Goal: Communication & Community: Connect with others

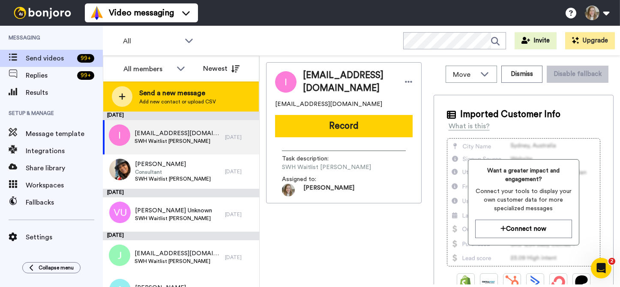
click at [161, 97] on span "Send a new message" at bounding box center [177, 93] width 77 height 10
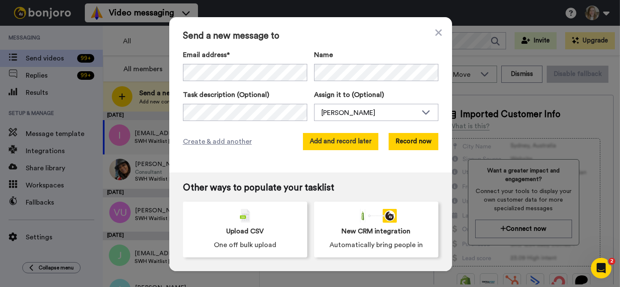
click at [338, 139] on button "Add and record later" at bounding box center [340, 141] width 75 height 17
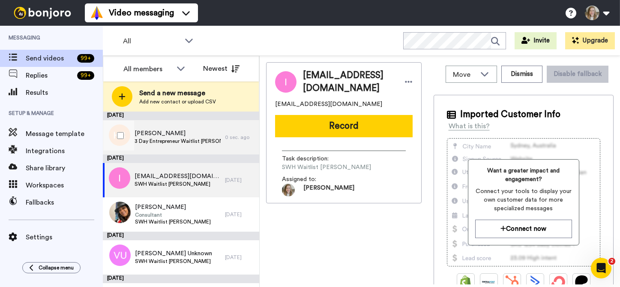
click at [189, 141] on span "3 Day Entrepreneur Waitlist [PERSON_NAME]" at bounding box center [178, 141] width 86 height 7
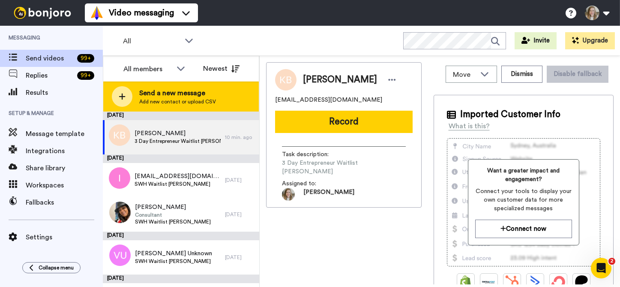
click at [179, 95] on span "Send a new message" at bounding box center [177, 93] width 77 height 10
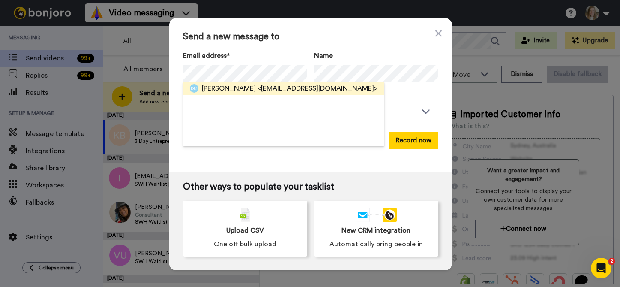
click at [263, 87] on span "<[EMAIL_ADDRESS][DOMAIN_NAME]>" at bounding box center [317, 88] width 120 height 10
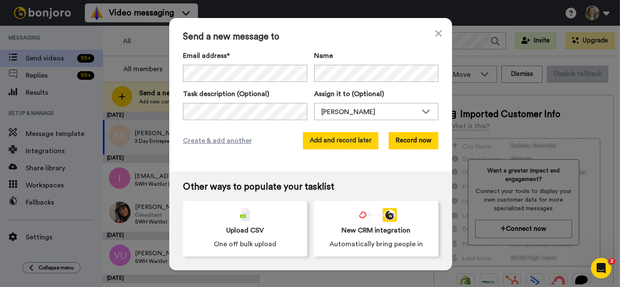
click at [348, 141] on button "Add and record later" at bounding box center [340, 140] width 75 height 17
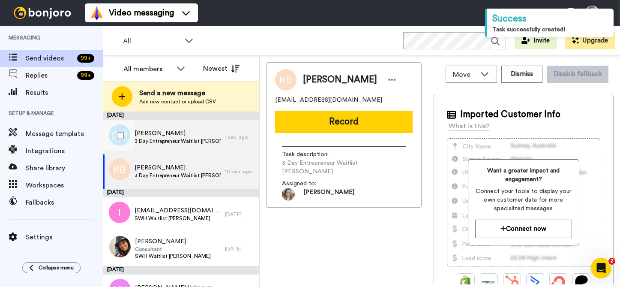
click at [159, 125] on div "[PERSON_NAME] 3 Day Entrepreneur Waitlist [PERSON_NAME]" at bounding box center [164, 137] width 122 height 34
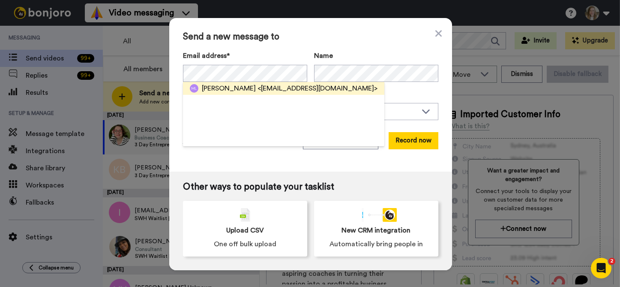
click at [247, 89] on span "[PERSON_NAME]" at bounding box center [229, 88] width 54 height 10
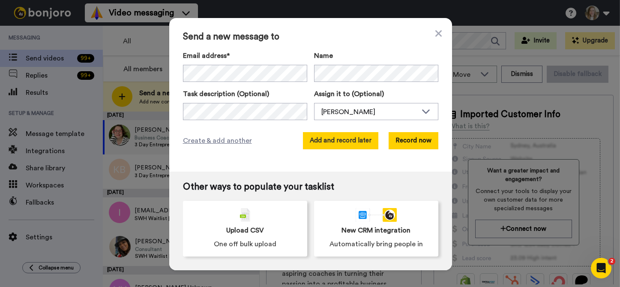
click at [331, 139] on button "Add and record later" at bounding box center [340, 140] width 75 height 17
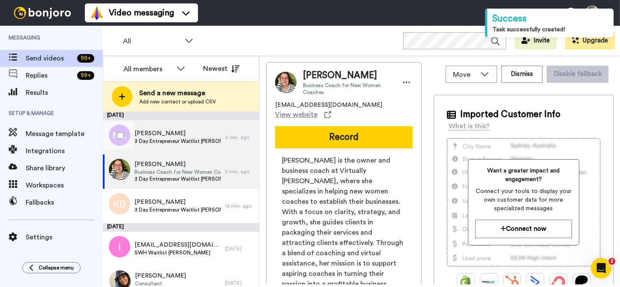
click at [189, 132] on span "[PERSON_NAME]" at bounding box center [178, 133] width 86 height 9
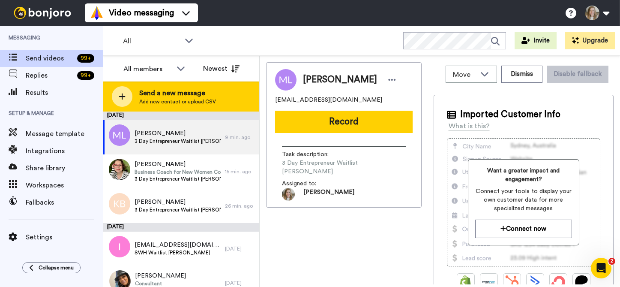
click at [190, 92] on span "Send a new message" at bounding box center [177, 93] width 77 height 10
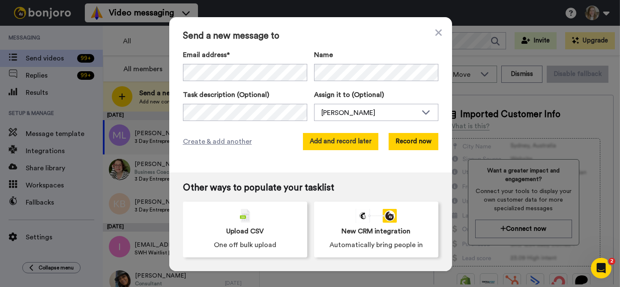
click at [323, 145] on button "Add and record later" at bounding box center [340, 141] width 75 height 17
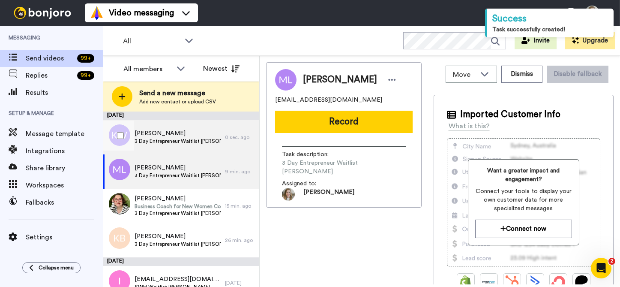
click at [202, 135] on span "[PERSON_NAME]" at bounding box center [178, 133] width 86 height 9
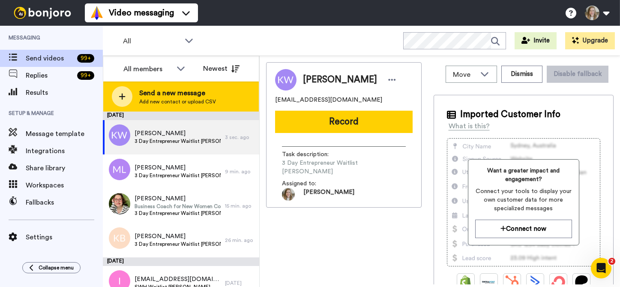
click at [153, 97] on span "Send a new message" at bounding box center [177, 93] width 77 height 10
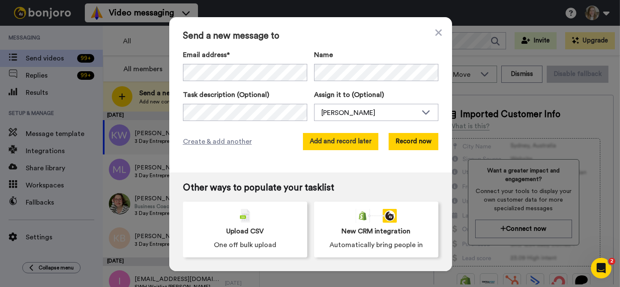
click at [350, 141] on button "Add and record later" at bounding box center [340, 141] width 75 height 17
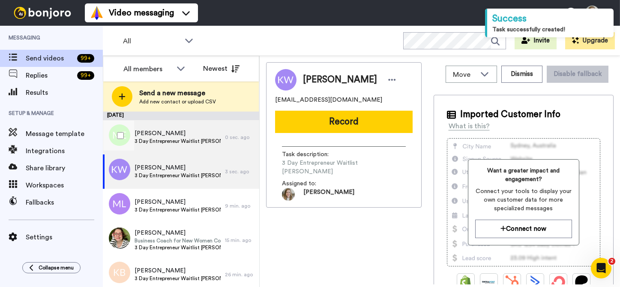
click at [185, 138] on span "3 Day Entrepreneur Waitlist [PERSON_NAME]" at bounding box center [178, 141] width 86 height 7
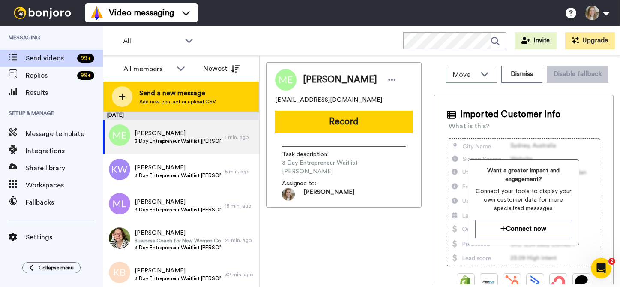
click at [195, 91] on span "Send a new message" at bounding box center [177, 93] width 77 height 10
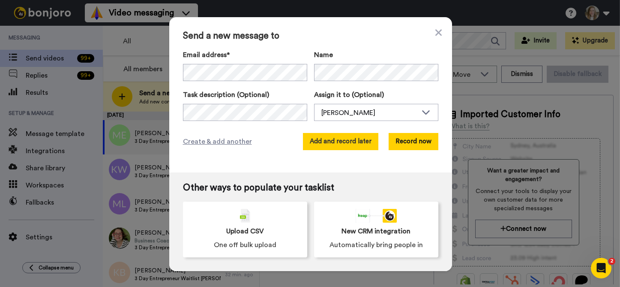
click at [349, 144] on button "Add and record later" at bounding box center [340, 141] width 75 height 17
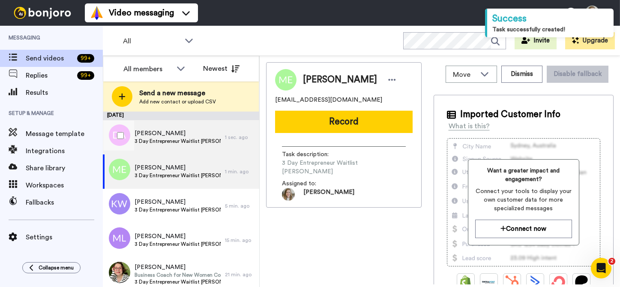
click at [171, 135] on span "[PERSON_NAME]" at bounding box center [178, 133] width 86 height 9
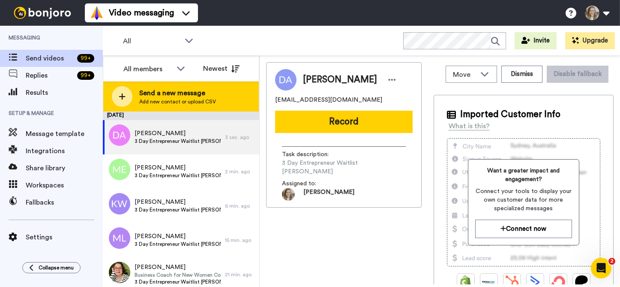
click at [194, 91] on span "Send a new message" at bounding box center [177, 93] width 77 height 10
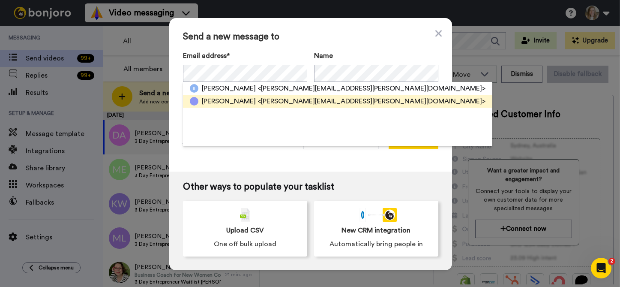
click at [271, 99] on span "<[PERSON_NAME][EMAIL_ADDRESS][PERSON_NAME][DOMAIN_NAME]>" at bounding box center [371, 101] width 228 height 10
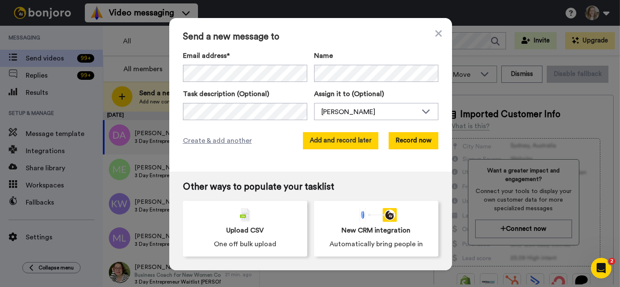
click at [345, 146] on button "Add and record later" at bounding box center [340, 140] width 75 height 17
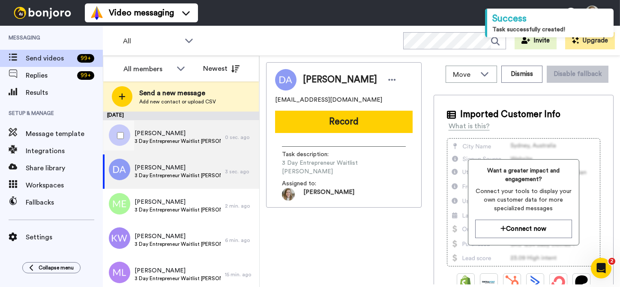
click at [200, 138] on span "3 Day Entrepreneur Waitlist [PERSON_NAME]" at bounding box center [178, 141] width 86 height 7
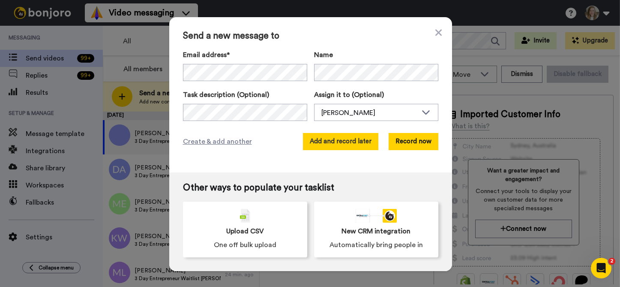
click at [329, 139] on button "Add and record later" at bounding box center [340, 141] width 75 height 17
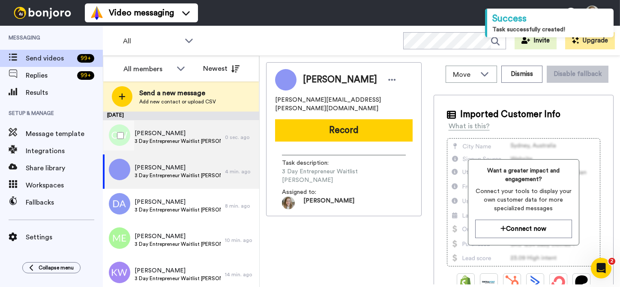
click at [195, 135] on span "[PERSON_NAME]" at bounding box center [178, 133] width 86 height 9
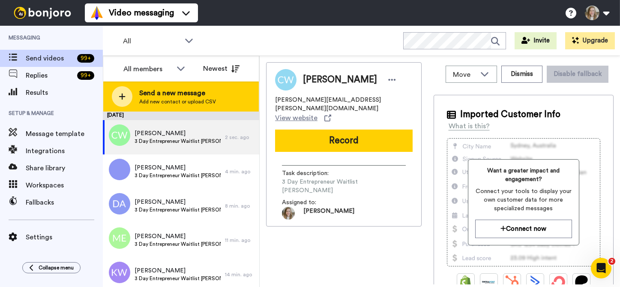
click at [170, 96] on span "Send a new message" at bounding box center [177, 93] width 77 height 10
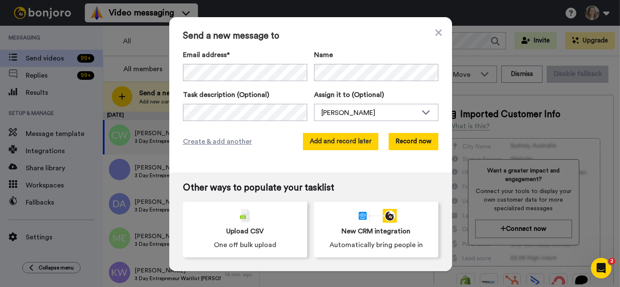
click at [320, 140] on button "Add and record later" at bounding box center [340, 141] width 75 height 17
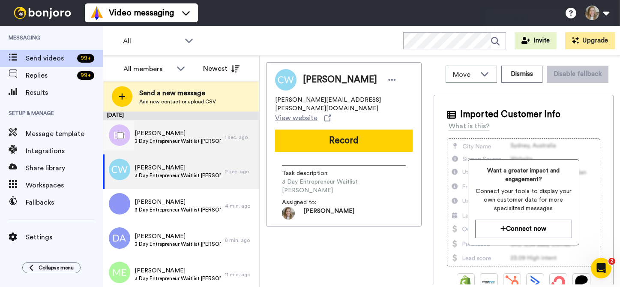
click at [187, 138] on span "3 Day Entrepreneur Waitlist [PERSON_NAME]" at bounding box center [178, 141] width 86 height 7
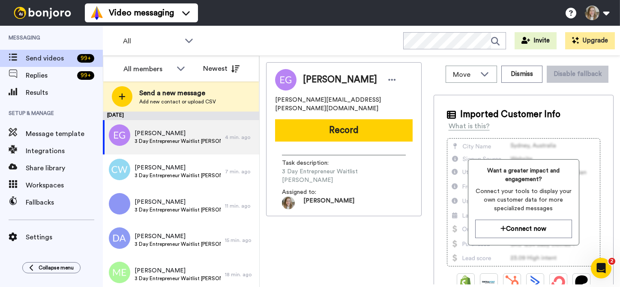
click at [143, 86] on div "Send a new message Add new contact or upload CSV" at bounding box center [181, 96] width 156 height 30
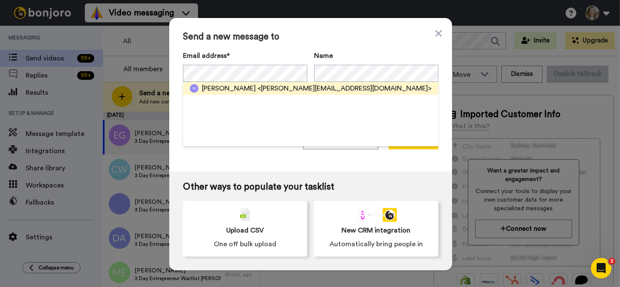
click at [304, 91] on span "<[PERSON_NAME][EMAIL_ADDRESS][DOMAIN_NAME]>" at bounding box center [344, 88] width 174 height 10
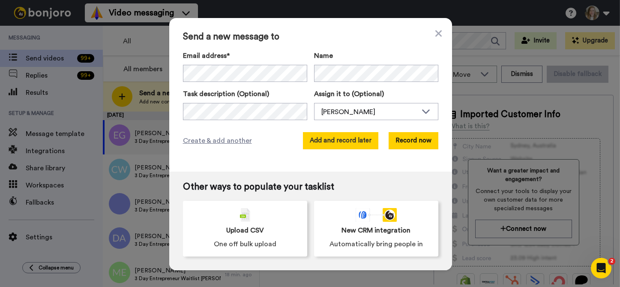
click at [323, 148] on button "Add and record later" at bounding box center [340, 140] width 75 height 17
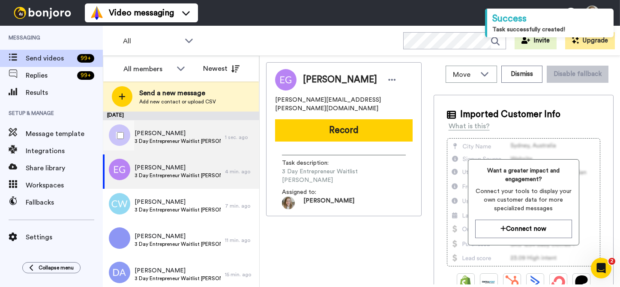
click at [200, 135] on span "[PERSON_NAME]" at bounding box center [178, 133] width 86 height 9
